Goal: Transaction & Acquisition: Purchase product/service

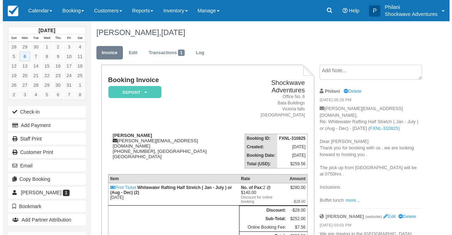
scroll to position [85, 0]
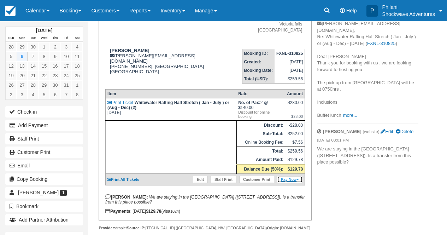
click at [293, 182] on link "Pay Now" at bounding box center [290, 179] width 26 height 7
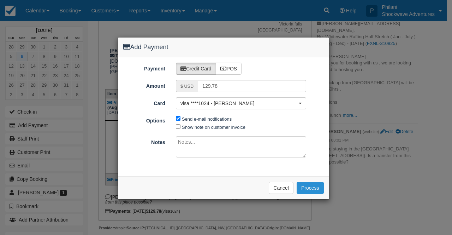
click at [308, 184] on button "Process" at bounding box center [310, 188] width 27 height 12
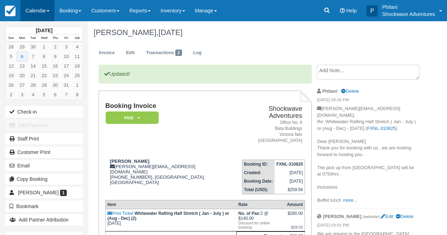
click at [31, 8] on link "Calendar" at bounding box center [37, 10] width 34 height 21
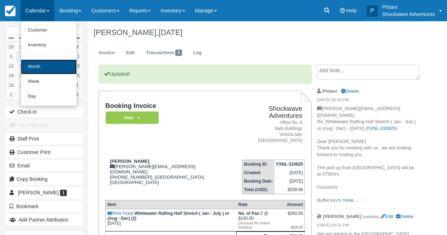
click at [43, 72] on link "Month" at bounding box center [49, 66] width 56 height 15
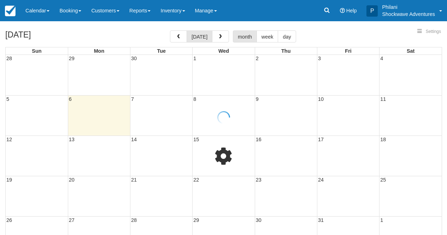
select select
